Goal: Task Accomplishment & Management: Manage account settings

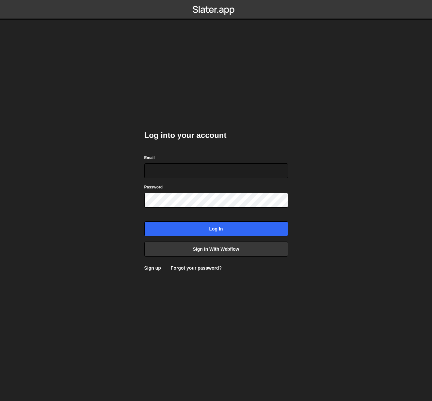
type input "[PERSON_NAME][EMAIL_ADDRESS][DOMAIN_NAME]"
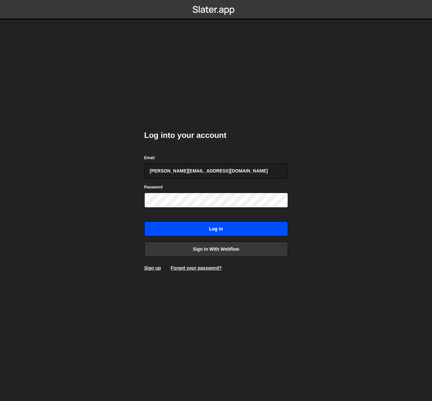
click at [213, 230] on input "Log in" at bounding box center [216, 228] width 144 height 15
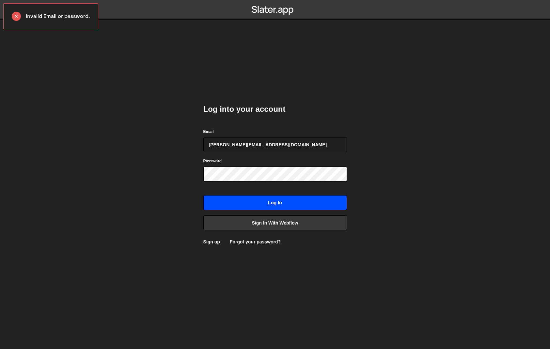
click at [270, 204] on input "Log in" at bounding box center [275, 202] width 144 height 15
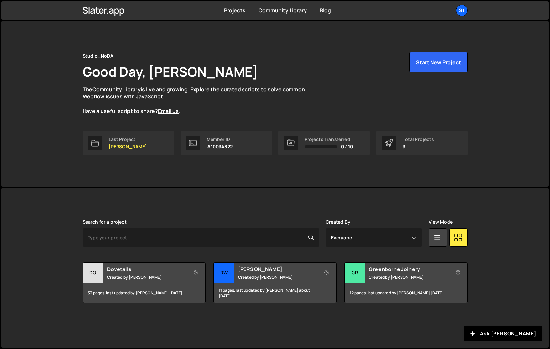
click at [250, 37] on div "Studio_NoDA Good Day, Kevin Davis The Community Library is live and growing. Ex…" at bounding box center [275, 104] width 404 height 166
click at [461, 11] on div "St" at bounding box center [462, 11] width 12 height 12
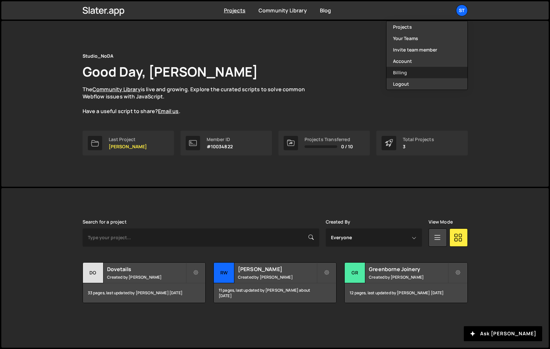
click at [403, 70] on link "Billing" at bounding box center [426, 72] width 81 height 11
